Goal: Task Accomplishment & Management: Manage account settings

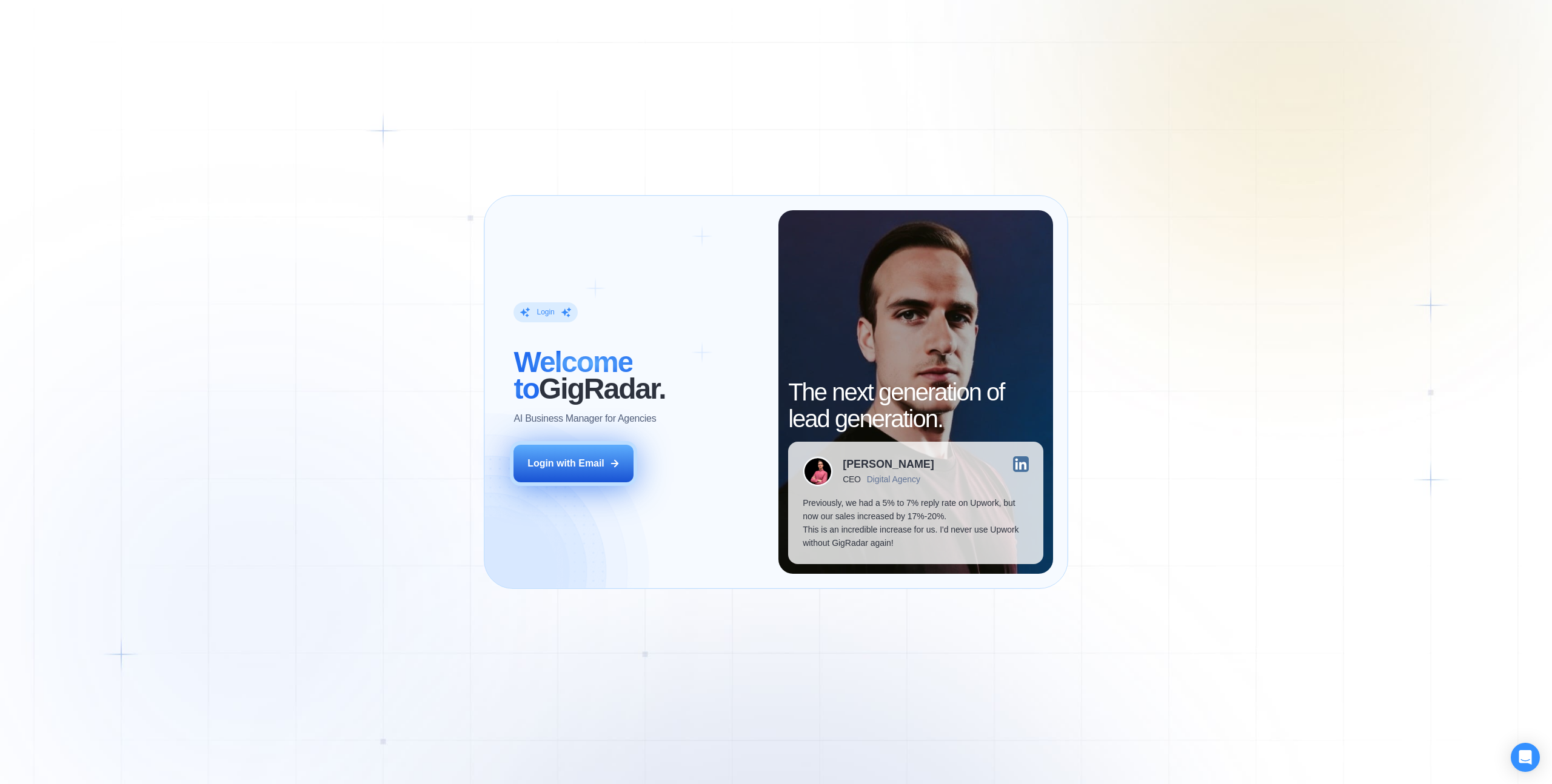
click at [537, 475] on button "Login with Email" at bounding box center [573, 463] width 120 height 37
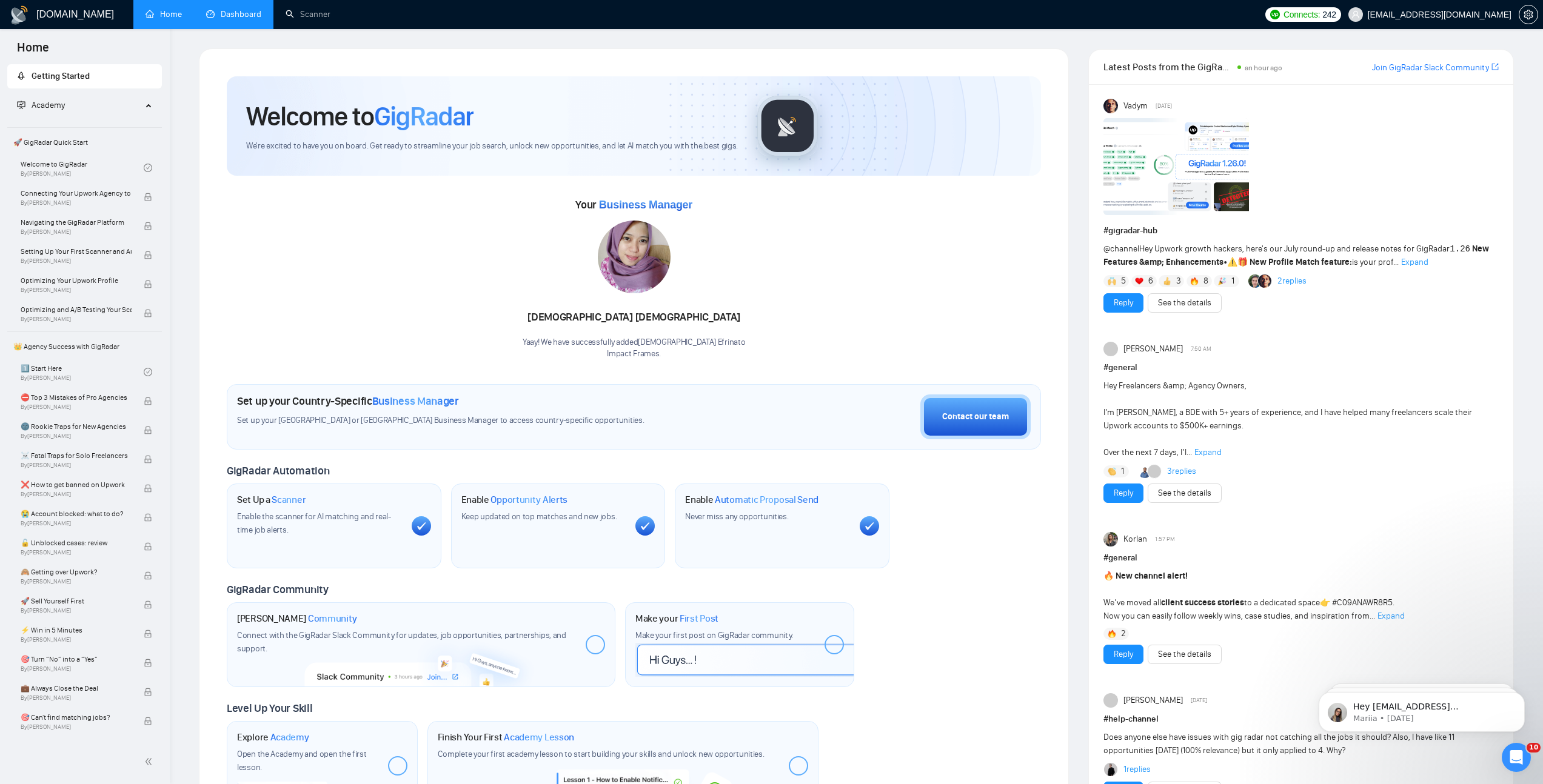
click at [237, 12] on link "Dashboard" at bounding box center [233, 14] width 55 height 10
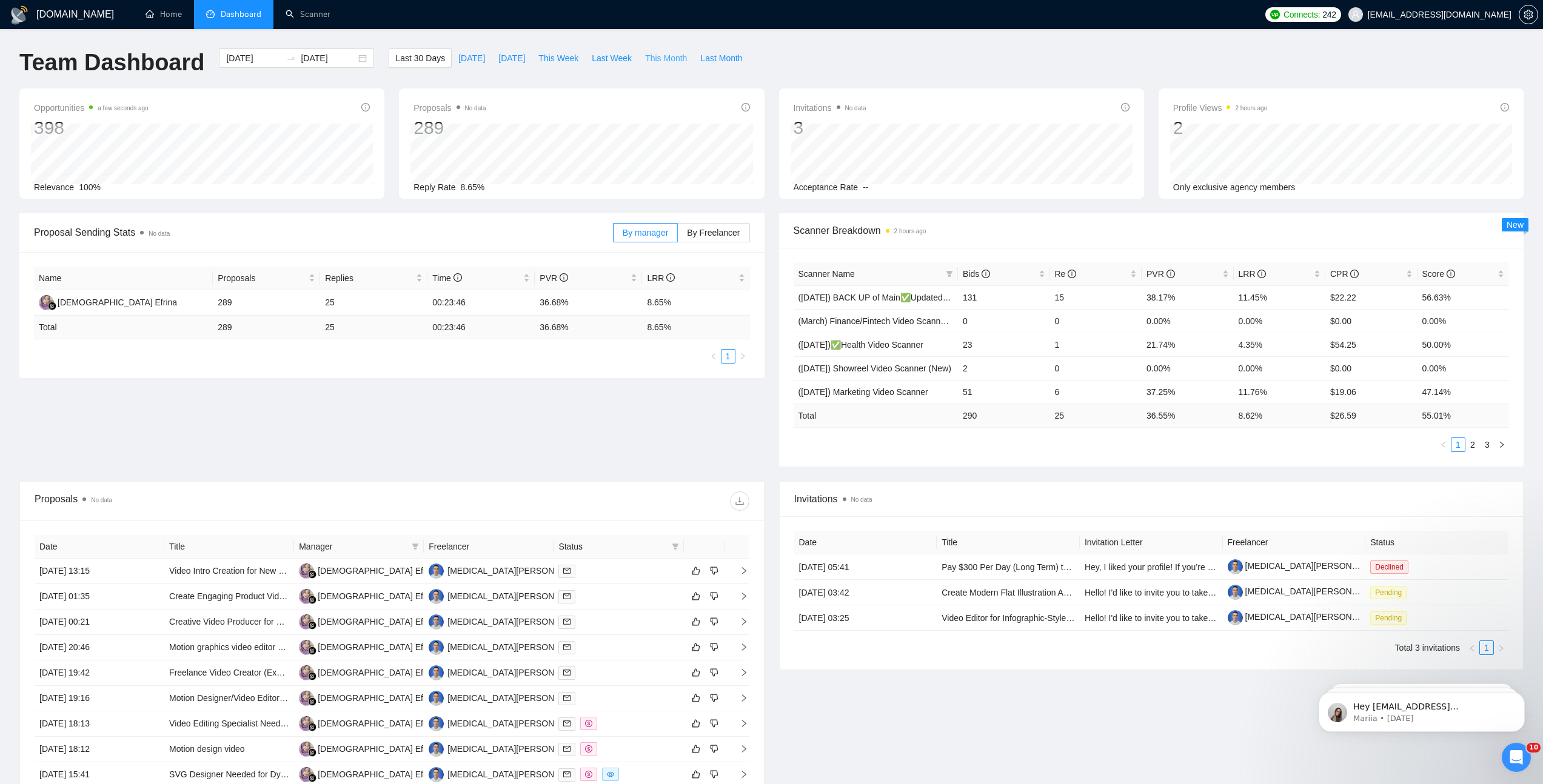
click at [677, 58] on span "This Month" at bounding box center [666, 58] width 42 height 13
type input "2025-08-01"
type input "2025-08-31"
drag, startPoint x: 648, startPoint y: 304, endPoint x: 759, endPoint y: 303, distance: 111.0
click at [759, 303] on div "Name Proposals Replies Time PVR LRR Efrina Efrina 168 14 00:21:29 43.45% 8.33% …" at bounding box center [391, 315] width 745 height 126
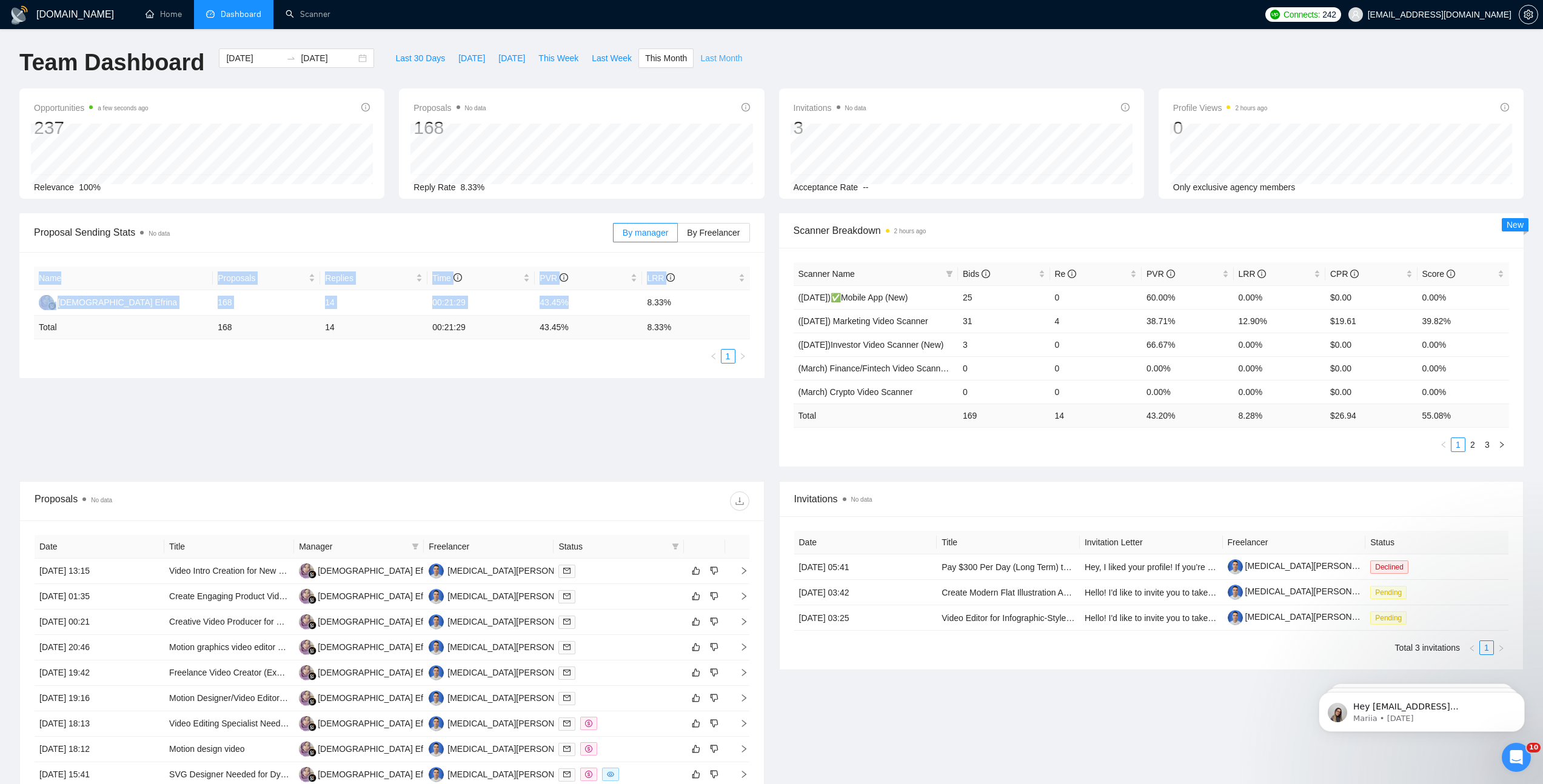
click at [711, 55] on span "Last Month" at bounding box center [721, 58] width 42 height 13
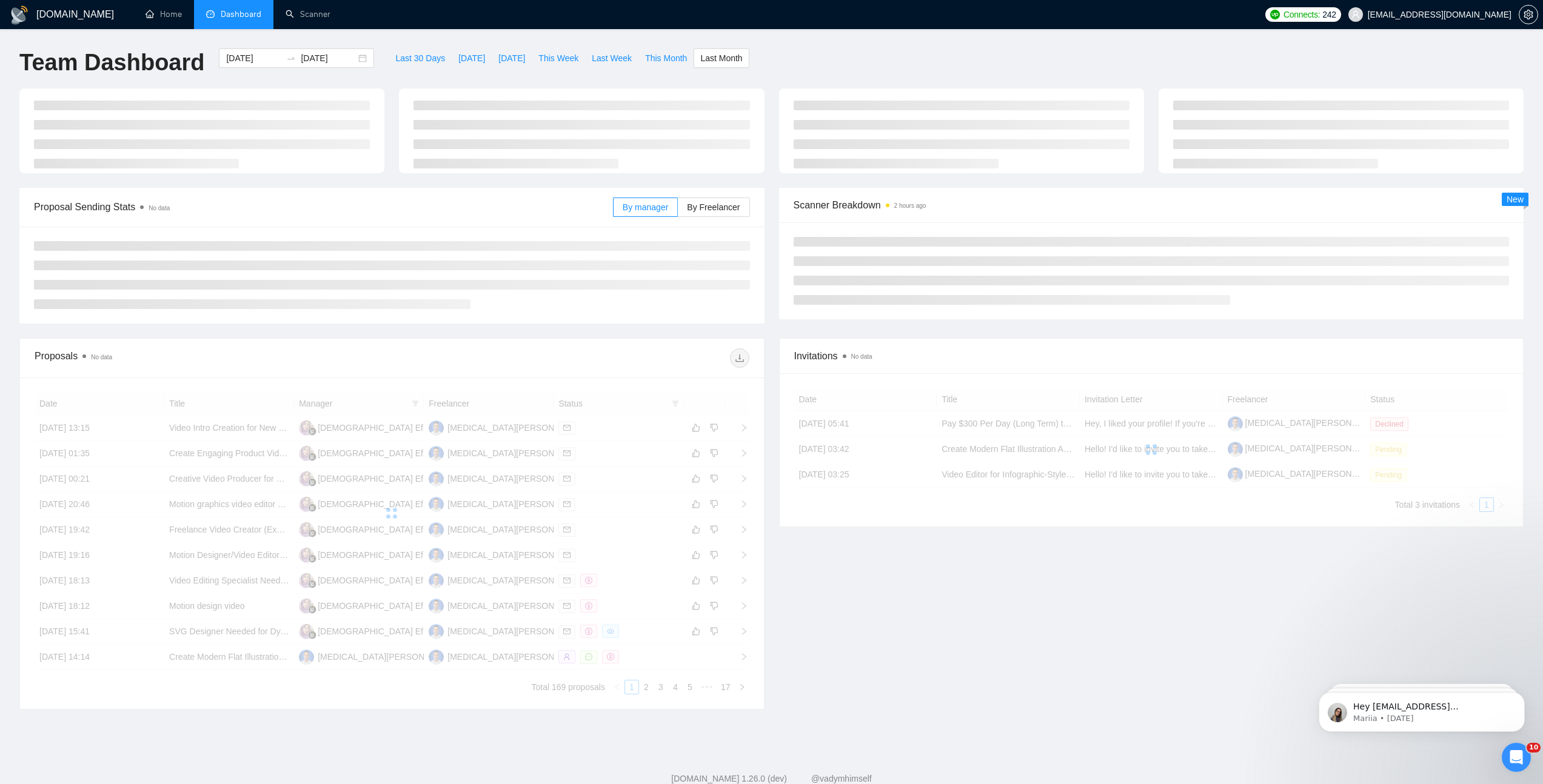
type input "[DATE]"
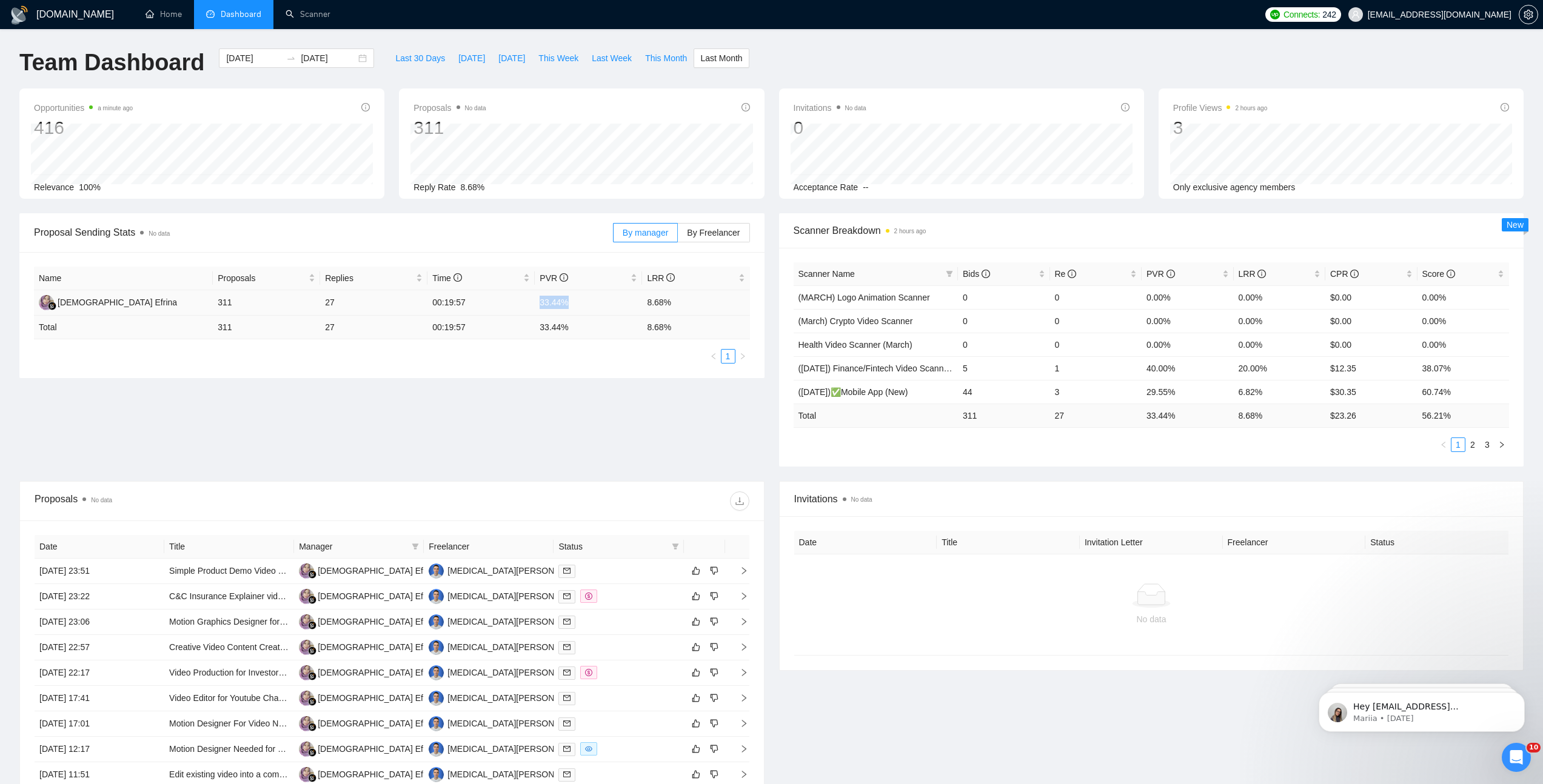
drag, startPoint x: 573, startPoint y: 304, endPoint x: 525, endPoint y: 307, distance: 48.1
click at [525, 307] on tr "Efrina Efrina 311 27 00:19:57 33.44% 8.68%" at bounding box center [391, 302] width 716 height 26
drag, startPoint x: 690, startPoint y: 301, endPoint x: 639, endPoint y: 302, distance: 51.0
click at [639, 302] on tr "Efrina Efrina 311 27 00:19:57 33.44% 8.68%" at bounding box center [391, 302] width 716 height 26
click at [664, 60] on span "This Month" at bounding box center [666, 58] width 42 height 13
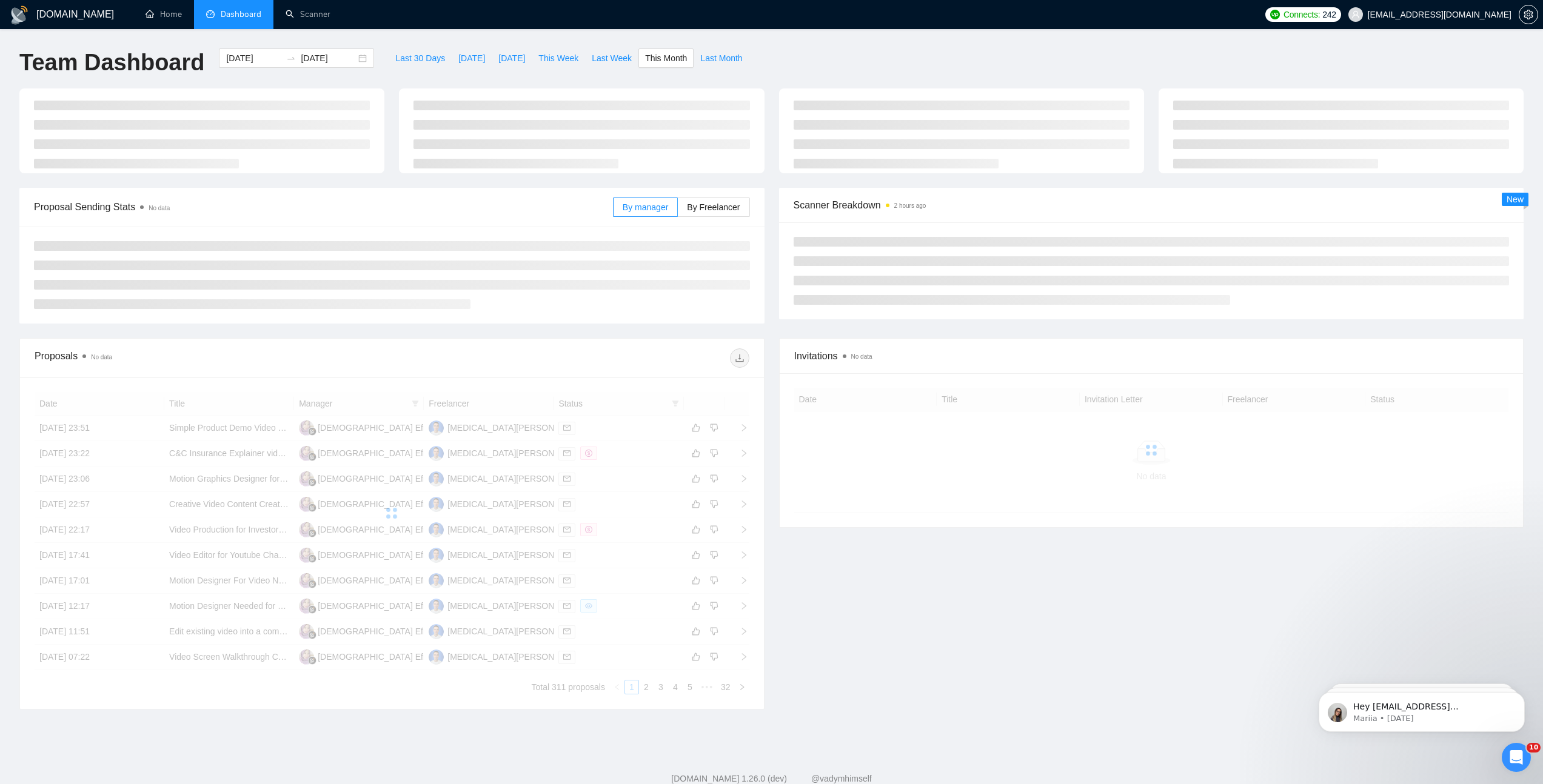
type input "2025-08-01"
type input "2025-08-31"
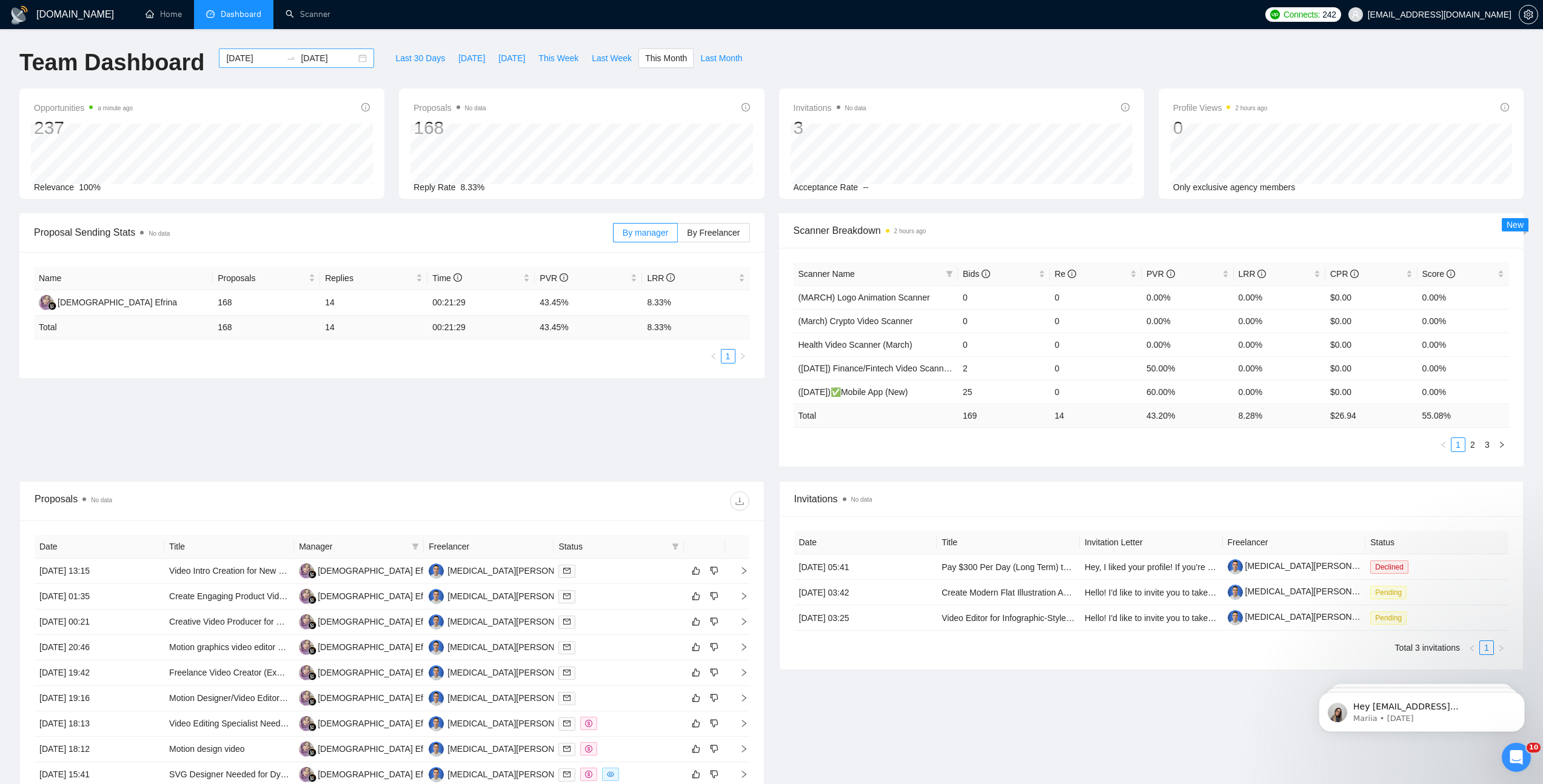
click at [353, 53] on div "2025-08-01 2025-08-31" at bounding box center [296, 58] width 155 height 19
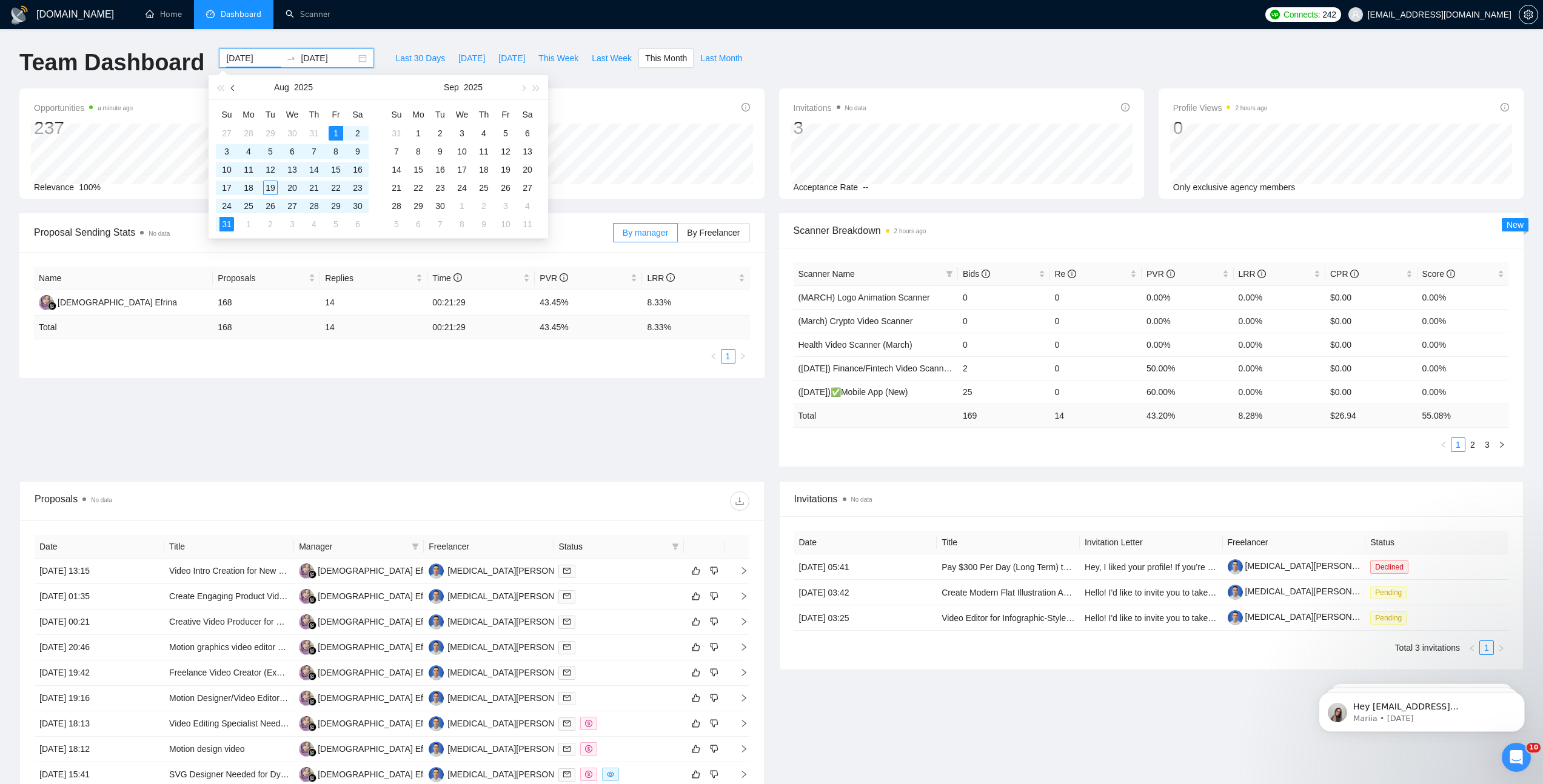
click at [230, 89] on button "button" at bounding box center [233, 87] width 13 height 24
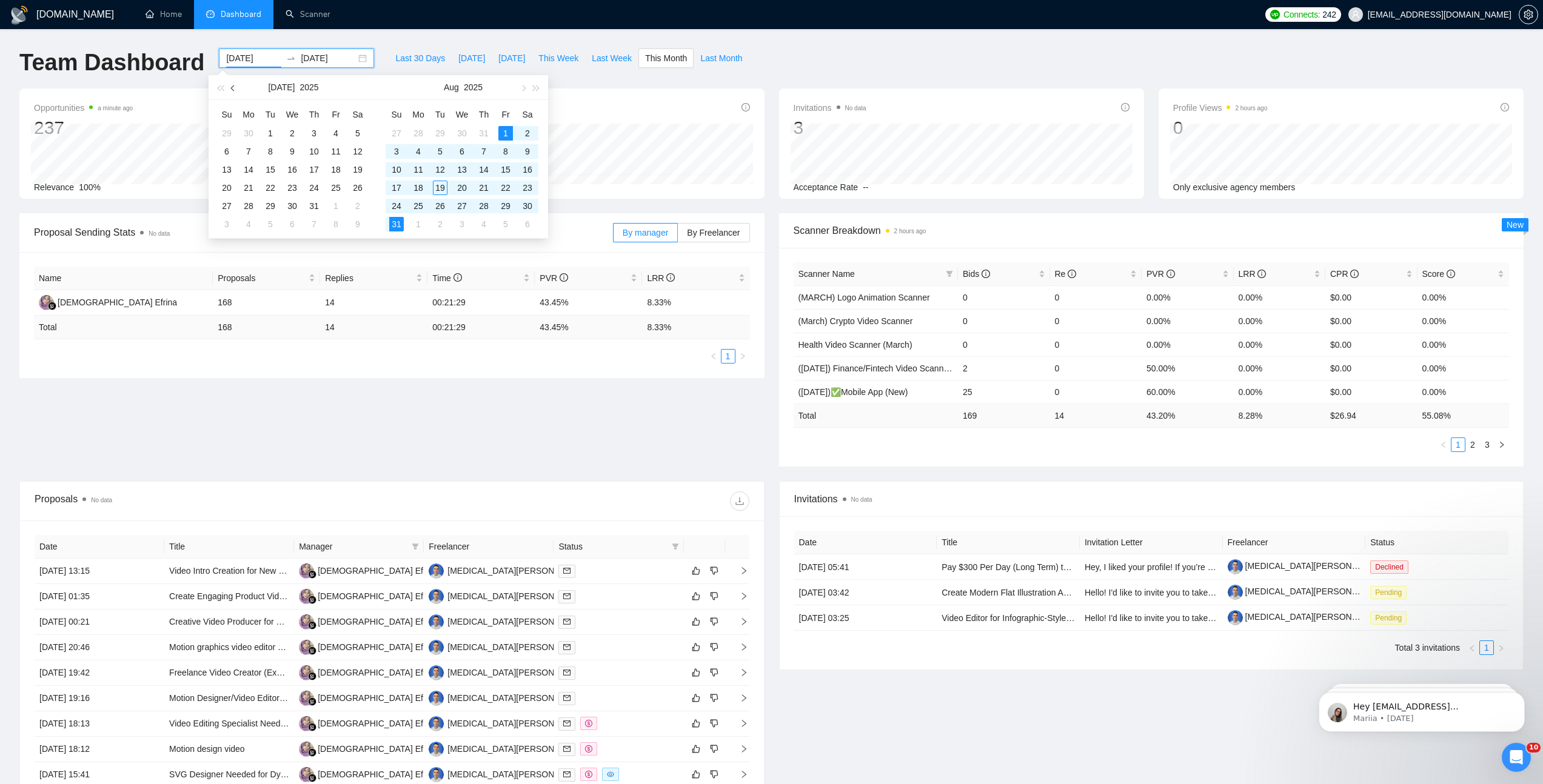
click at [230, 89] on button "button" at bounding box center [233, 87] width 13 height 24
type input "2025-06-01"
click at [227, 132] on div "1" at bounding box center [226, 133] width 15 height 15
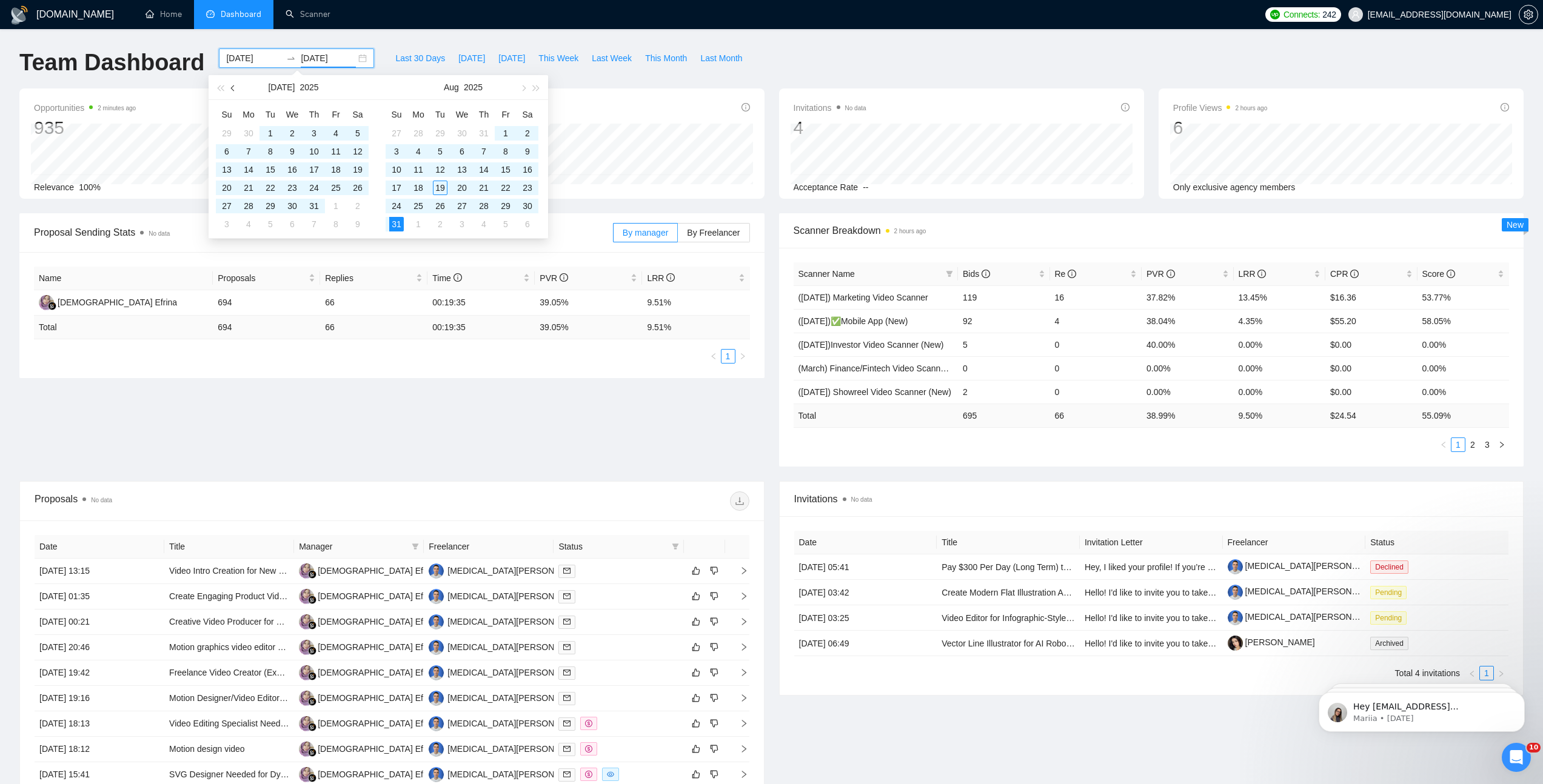
click at [232, 87] on span "button" at bounding box center [234, 87] width 6 height 6
type input "2025-06-30"
click at [254, 205] on div "30" at bounding box center [248, 205] width 15 height 15
